Goal: Task Accomplishment & Management: Manage account settings

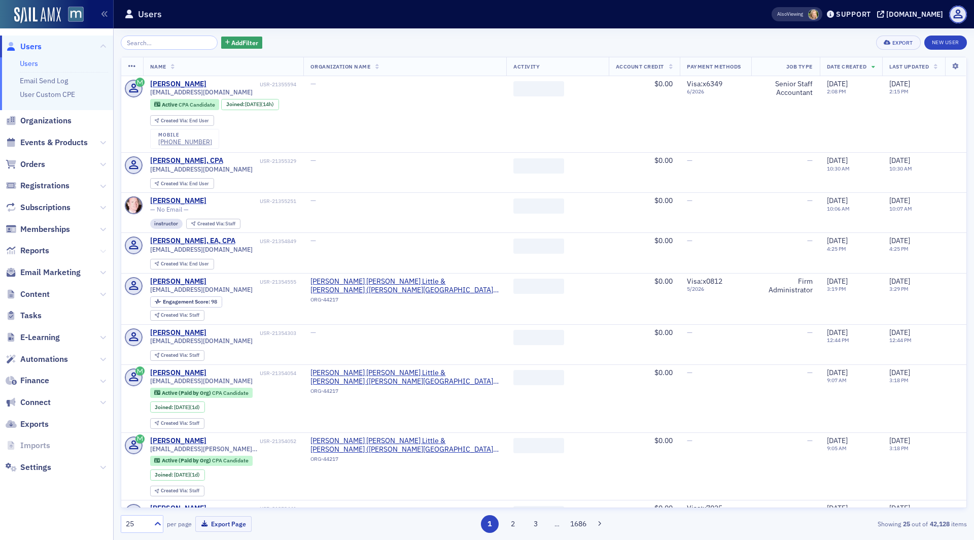
click at [103, 250] on icon at bounding box center [103, 251] width 6 height 6
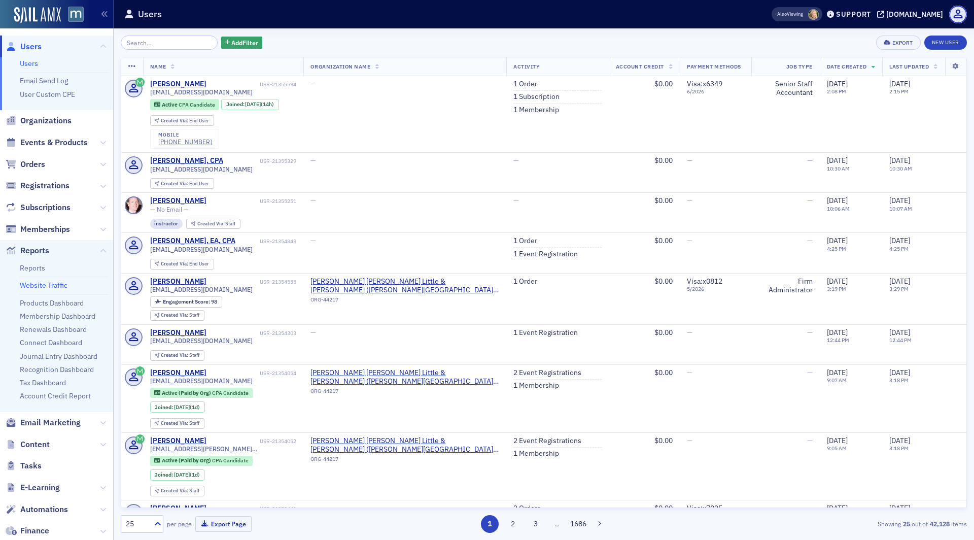
click at [64, 282] on link "Website Traffic" at bounding box center [44, 284] width 48 height 9
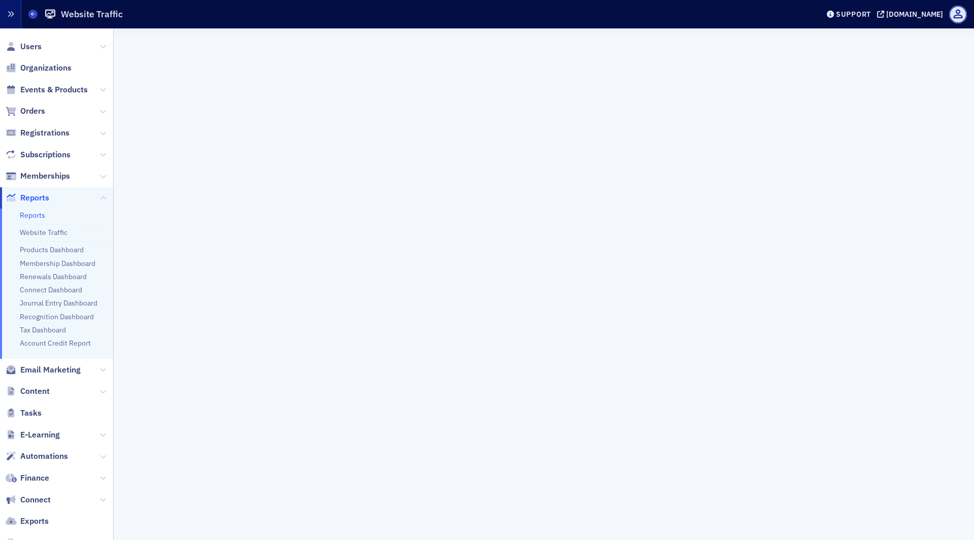
click at [12, 11] on icon "button" at bounding box center [10, 14] width 7 height 7
click at [57, 370] on span "Email Marketing" at bounding box center [50, 369] width 60 height 11
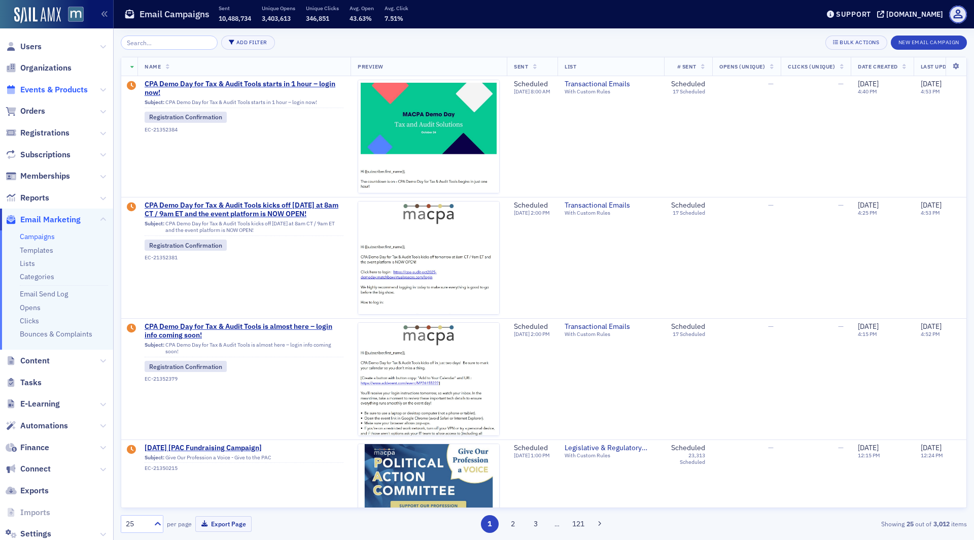
click at [46, 88] on span "Events & Products" at bounding box center [53, 89] width 67 height 11
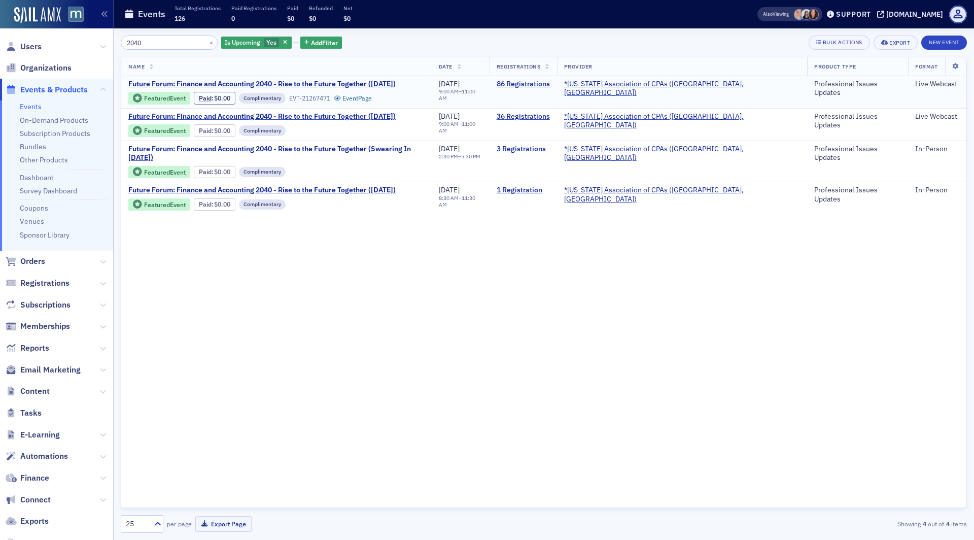
type input "2040"
click at [365, 85] on span "Future Forum: Finance and Accounting 2040 - Rise to the Future Together ([DATE])" at bounding box center [261, 84] width 267 height 9
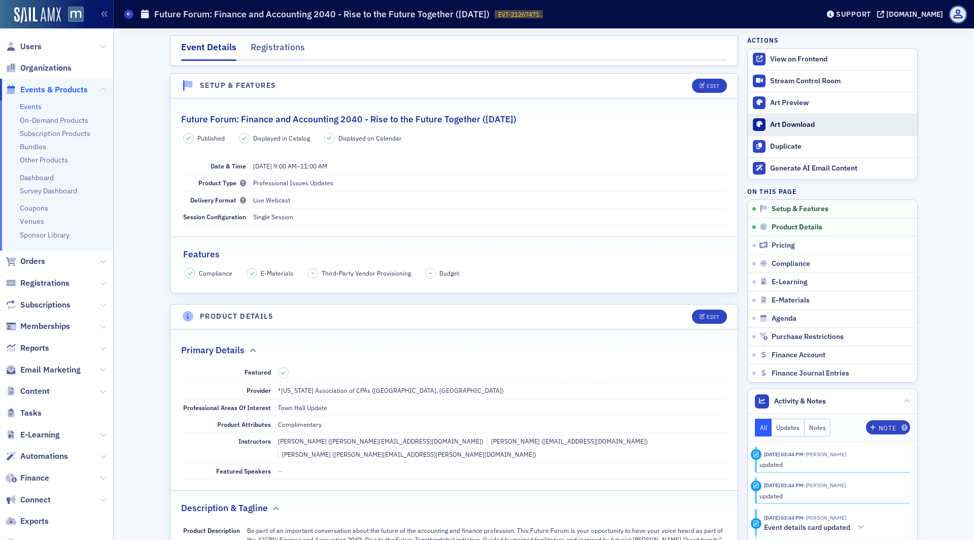
click at [804, 120] on div "Art Download" at bounding box center [841, 124] width 142 height 9
click at [711, 316] on div "Edit" at bounding box center [712, 317] width 13 height 6
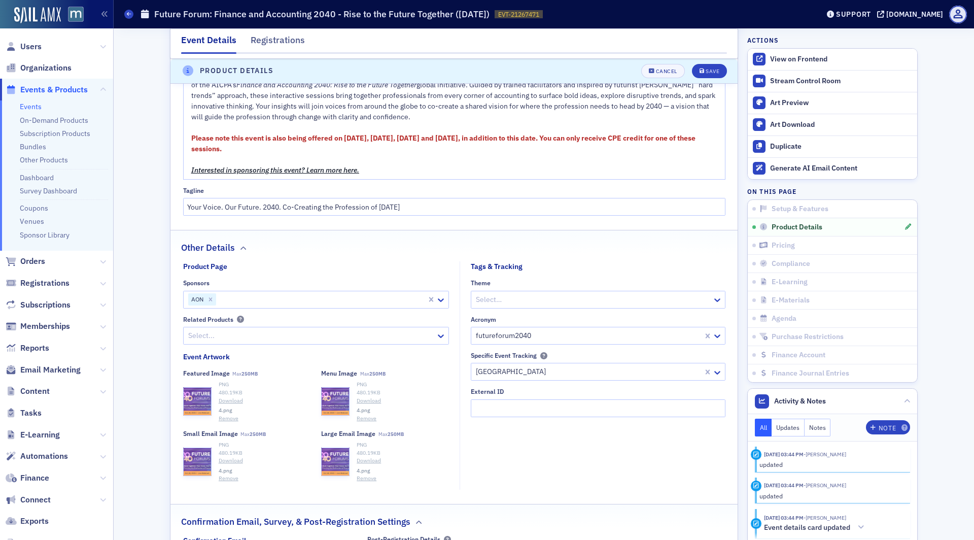
scroll to position [655, 0]
click at [226, 396] on link "Download" at bounding box center [265, 400] width 92 height 8
click at [366, 396] on link "Download" at bounding box center [403, 400] width 92 height 8
click at [345, 447] on div "button" at bounding box center [335, 460] width 27 height 27
click at [226, 456] on link "Download" at bounding box center [265, 460] width 92 height 8
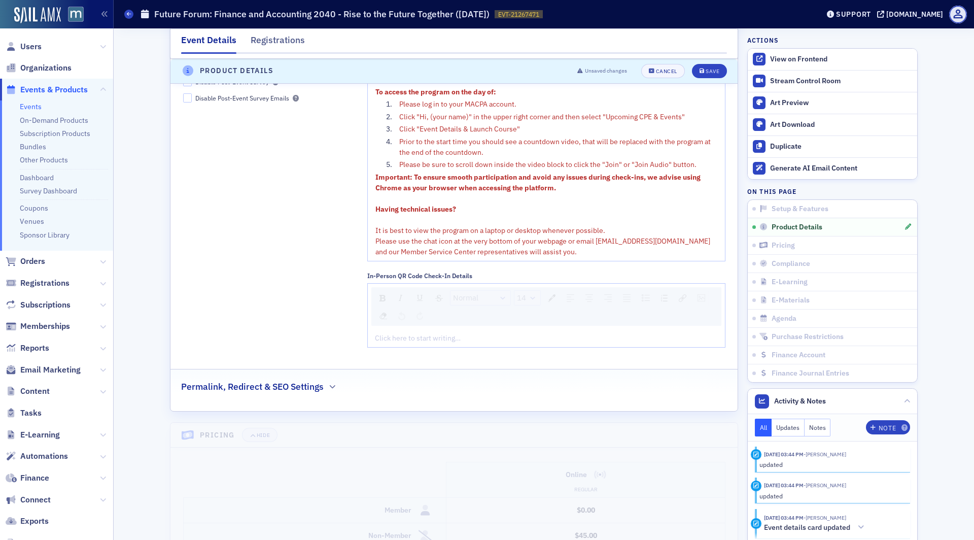
scroll to position [1173, 0]
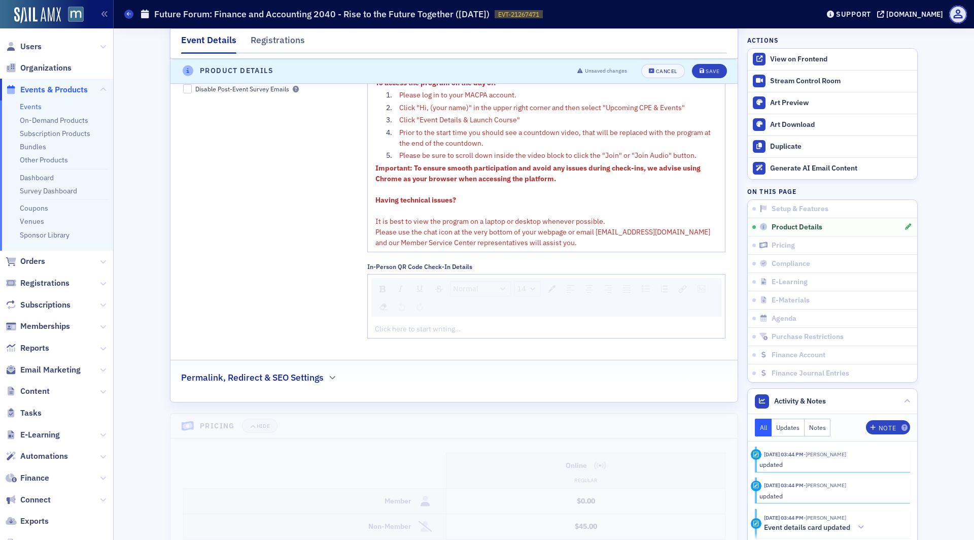
click at [350, 360] on div "Permalink, Redirect & SEO Settings" at bounding box center [454, 372] width 546 height 24
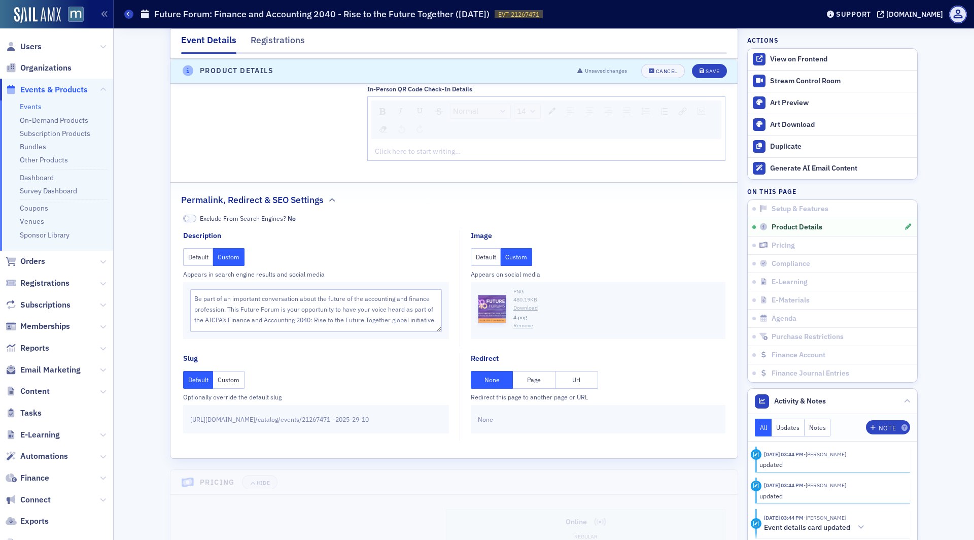
scroll to position [1397, 0]
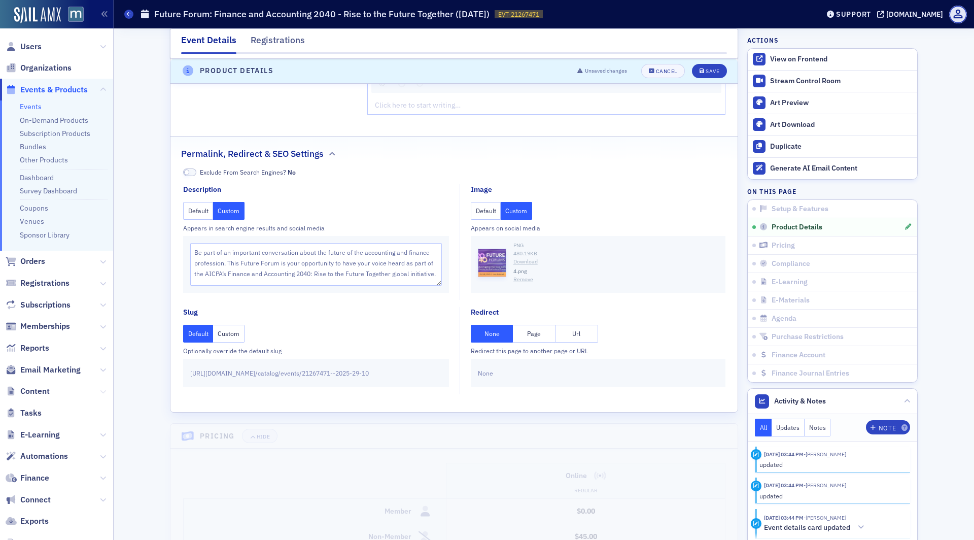
click at [102, 388] on icon at bounding box center [103, 391] width 6 height 6
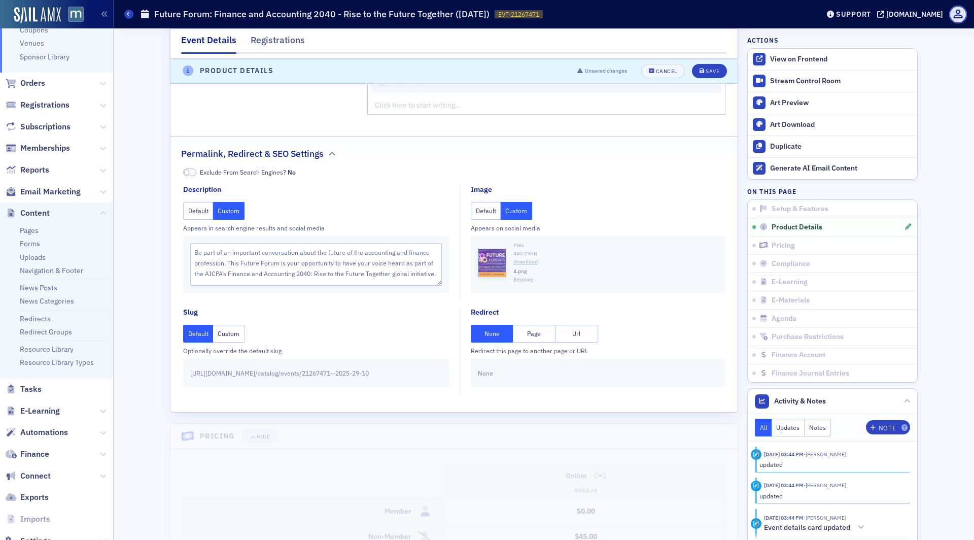
scroll to position [209, 0]
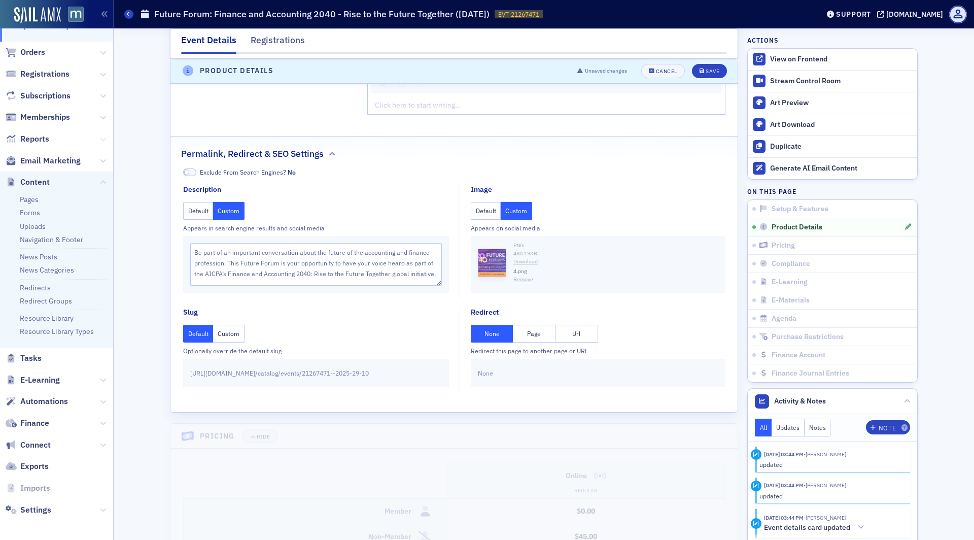
click at [100, 136] on icon at bounding box center [103, 139] width 6 height 6
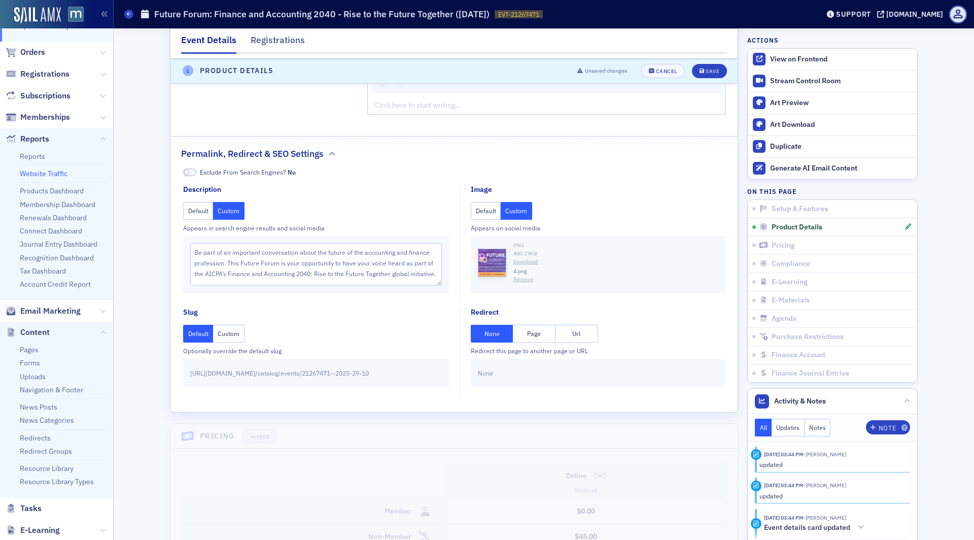
click at [41, 172] on link "Website Traffic" at bounding box center [44, 173] width 48 height 9
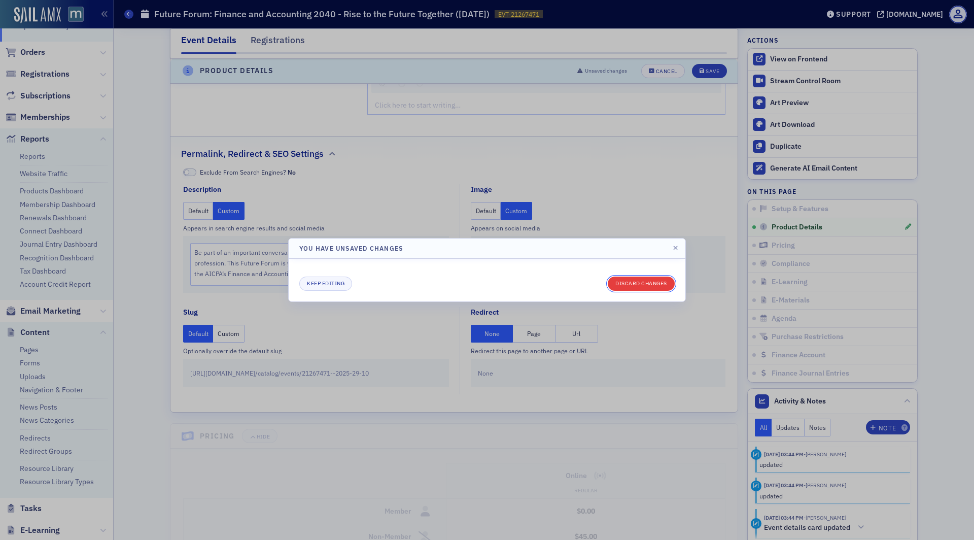
click at [636, 282] on button "Discard changes" at bounding box center [641, 283] width 67 height 14
